Goal: Information Seeking & Learning: Check status

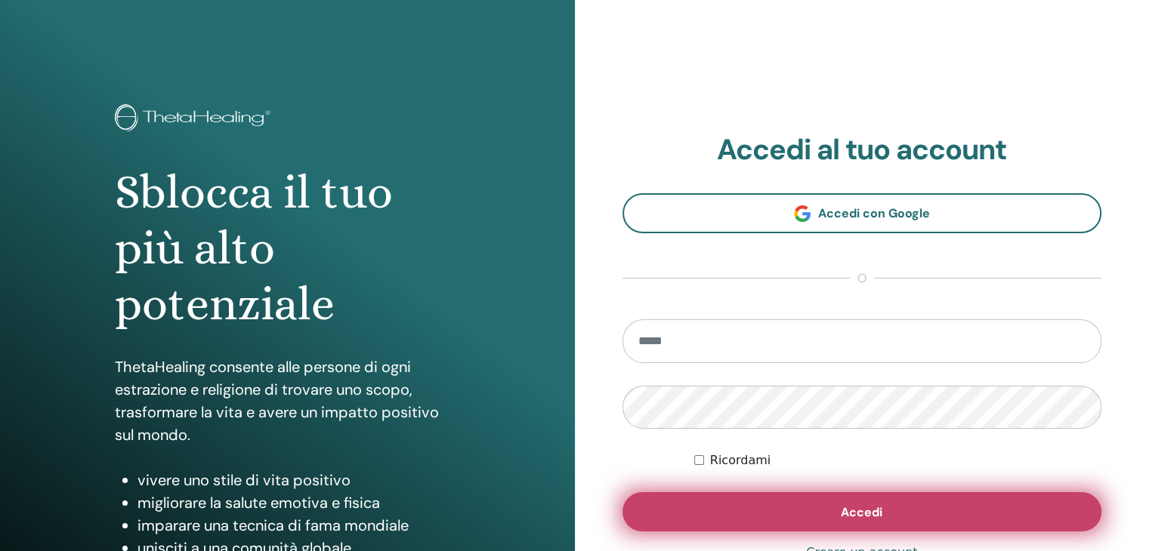
type input "**********"
click at [761, 511] on button "Accedi" at bounding box center [862, 511] width 480 height 39
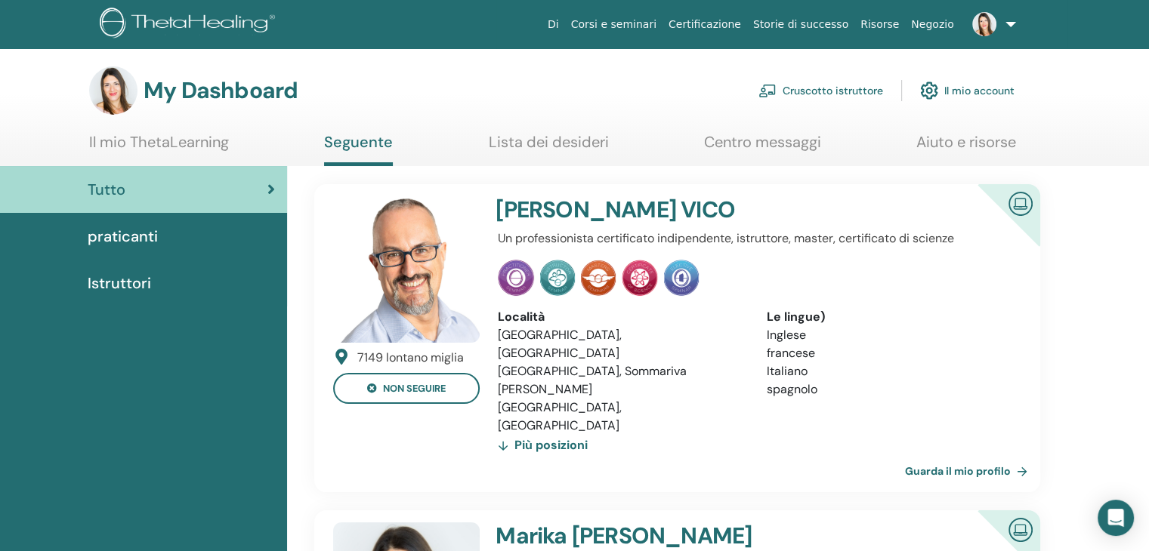
click at [984, 25] on img at bounding box center [984, 24] width 24 height 24
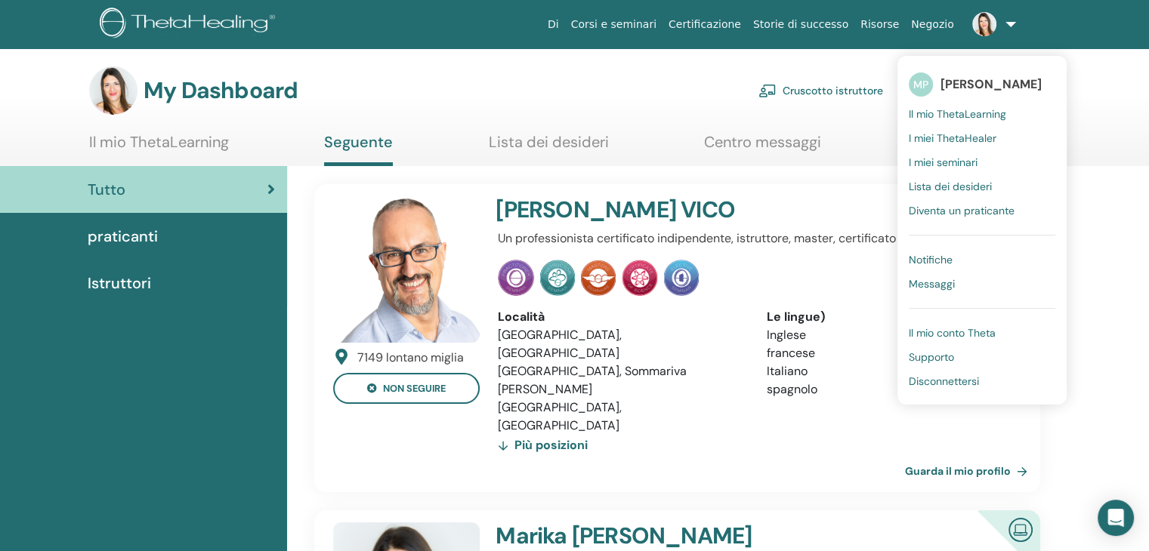
click at [967, 160] on span "I miei seminari" at bounding box center [943, 163] width 69 height 14
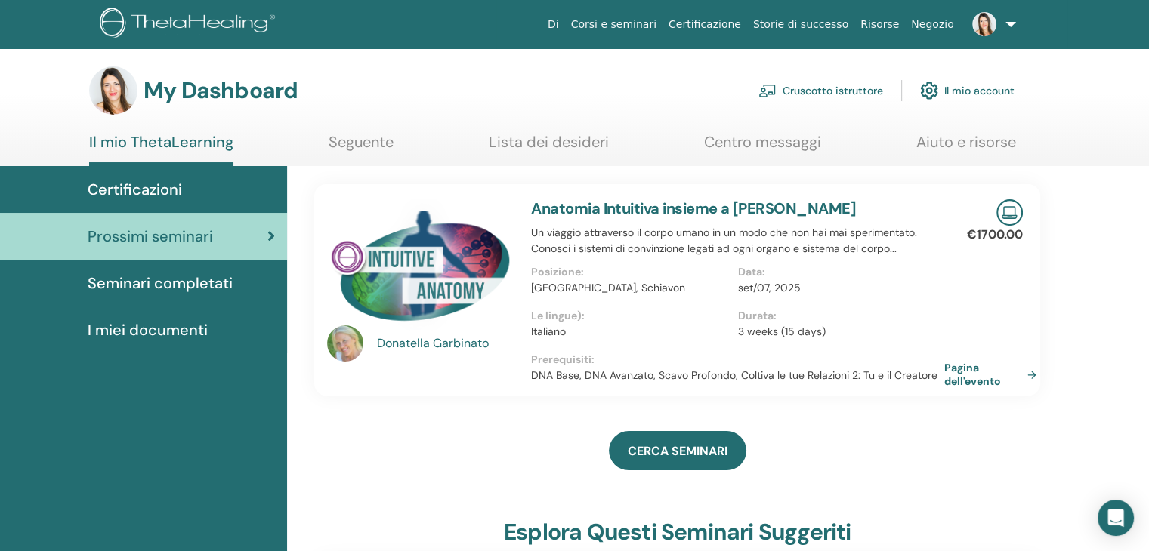
click at [151, 200] on span "Certificazioni" at bounding box center [135, 189] width 94 height 23
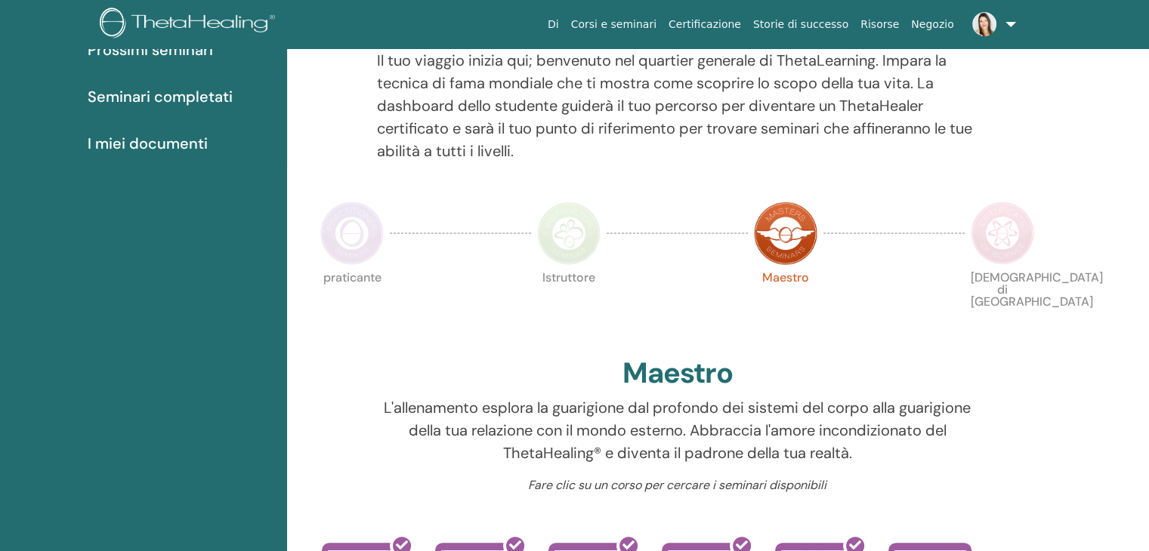
scroll to position [341, 0]
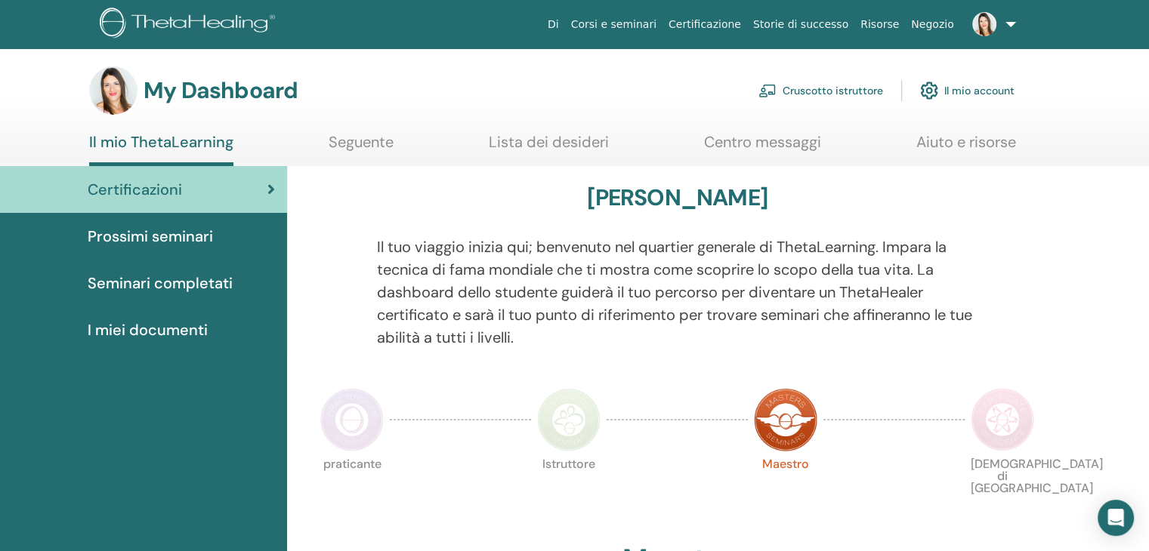
click at [171, 285] on span "Seminari completati" at bounding box center [160, 283] width 145 height 23
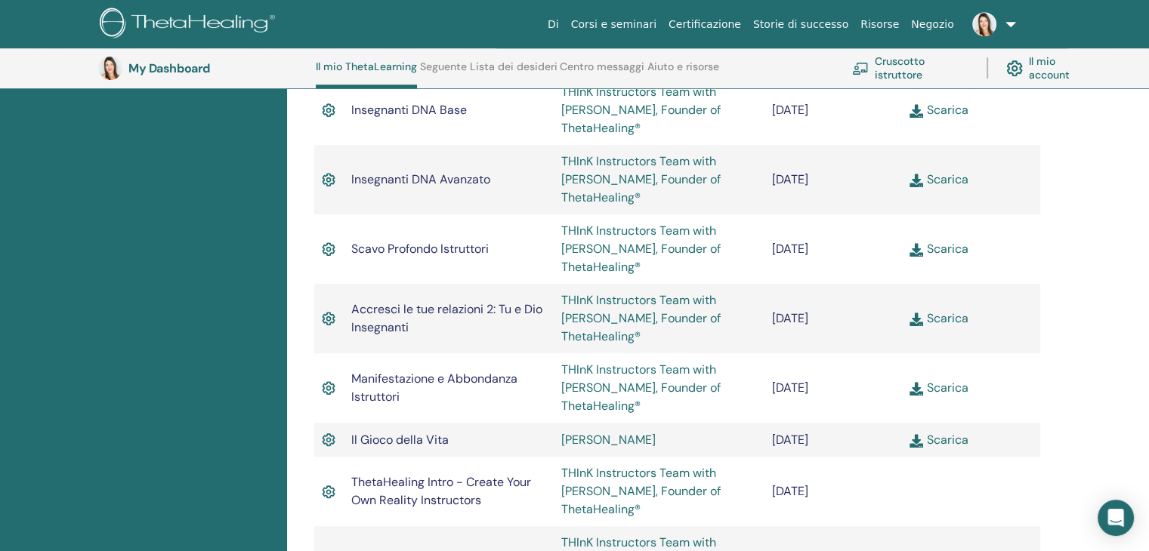
scroll to position [946, 0]
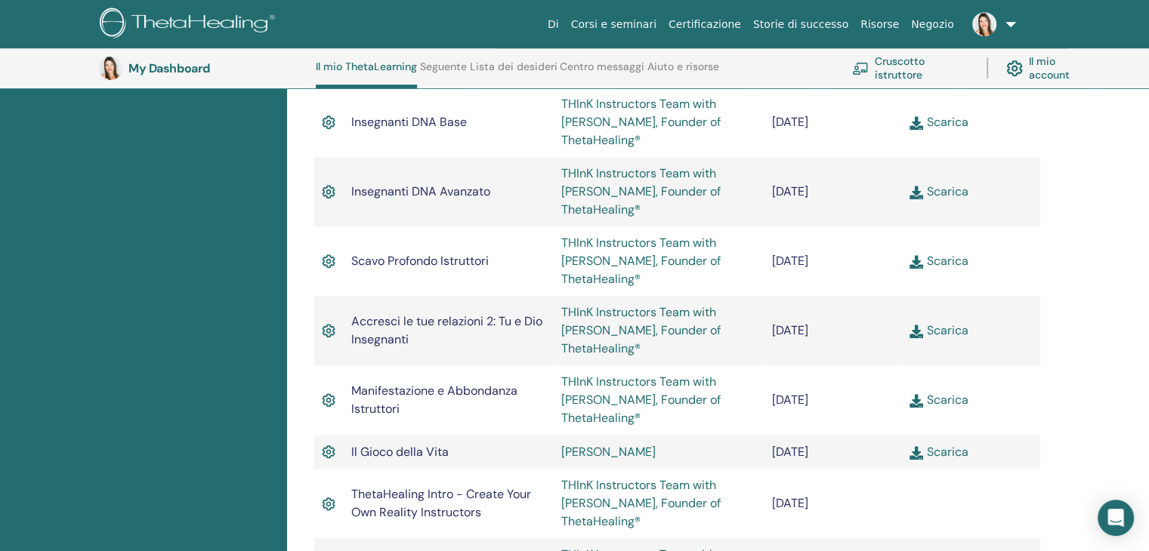
drag, startPoint x: 535, startPoint y: 156, endPoint x: 615, endPoint y: 237, distance: 114.3
